Goal: Use online tool/utility: Utilize a website feature to perform a specific function

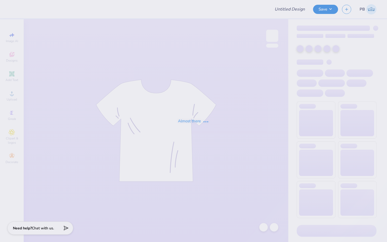
type input "[PERSON_NAME] : [GEOGRAPHIC_DATA]"
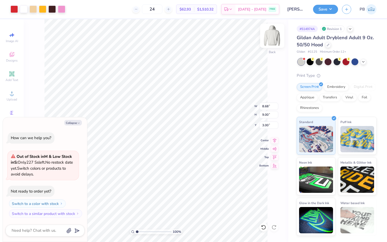
click at [273, 35] on img at bounding box center [272, 35] width 21 height 21
click at [275, 34] on img at bounding box center [272, 35] width 21 height 21
click at [273, 38] on img at bounding box center [272, 35] width 21 height 21
type textarea "x"
type input "9.34"
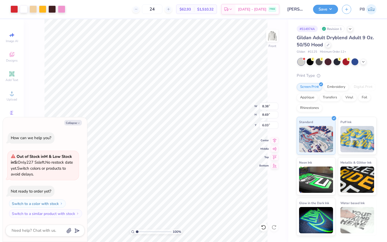
type input "9.68"
type textarea "x"
type input "6.00"
click at [272, 34] on img at bounding box center [272, 35] width 21 height 21
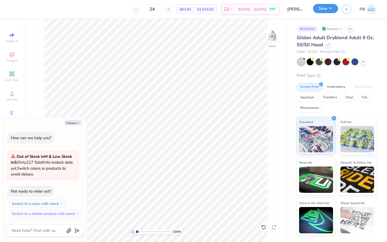
click at [328, 7] on button "Save" at bounding box center [325, 8] width 25 height 9
type textarea "x"
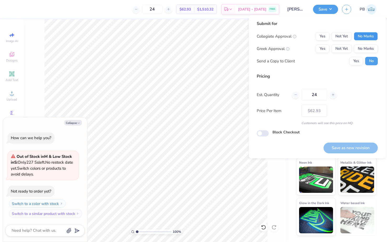
click at [357, 32] on button "No Marks" at bounding box center [366, 36] width 24 height 8
click at [366, 50] on button "No Marks" at bounding box center [366, 48] width 24 height 8
click at [339, 143] on button "Save as new revision" at bounding box center [351, 148] width 54 height 11
type input "$62.93"
type textarea "x"
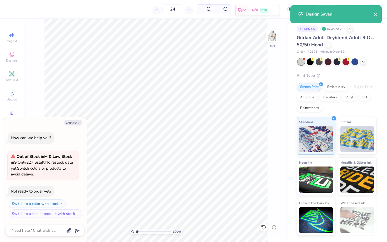
type input "– –"
